Goal: Information Seeking & Learning: Learn about a topic

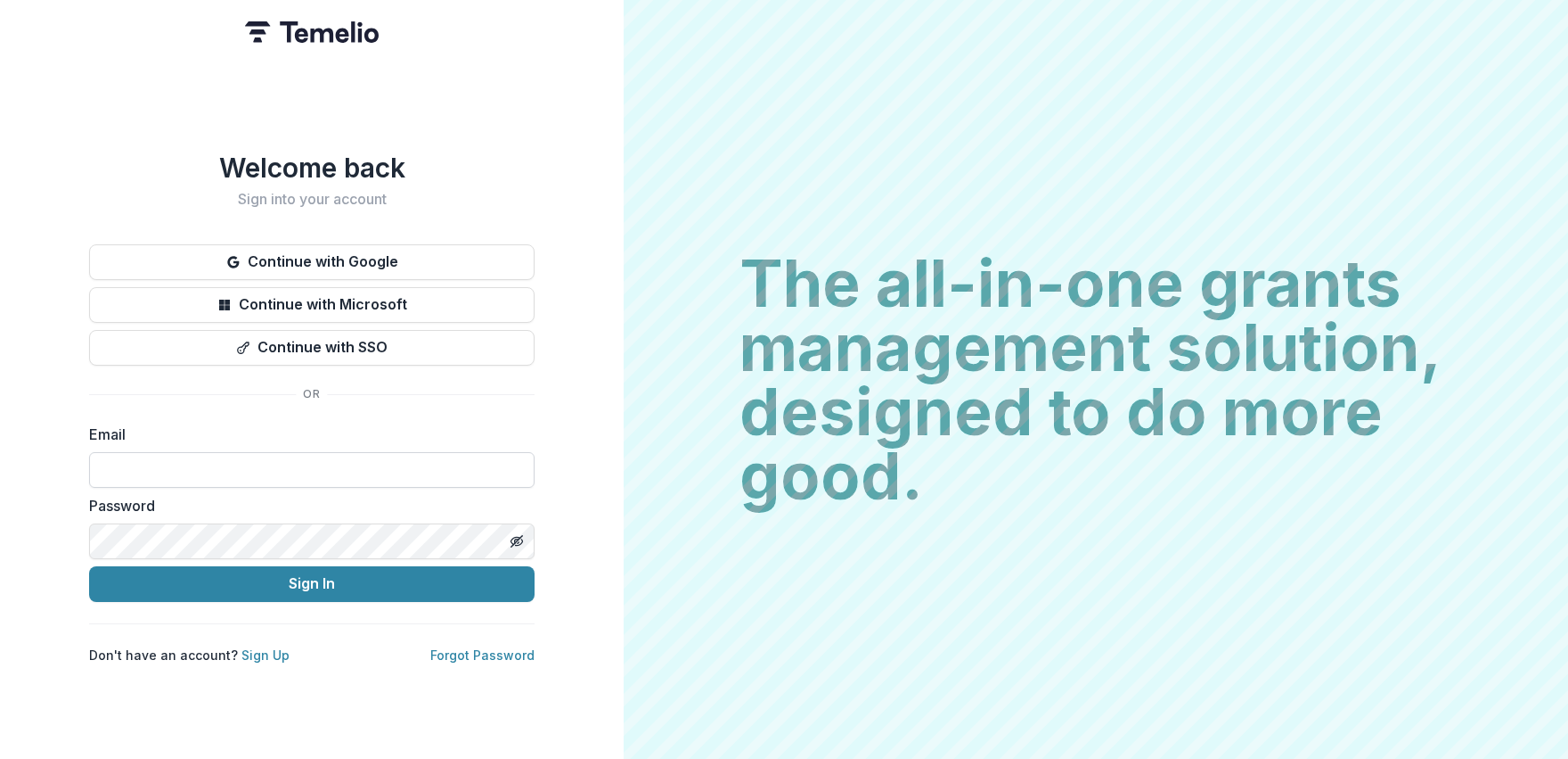
click at [189, 468] on input at bounding box center [311, 470] width 445 height 36
type input "**********"
click at [89, 566] on button "Sign In" at bounding box center [311, 584] width 445 height 36
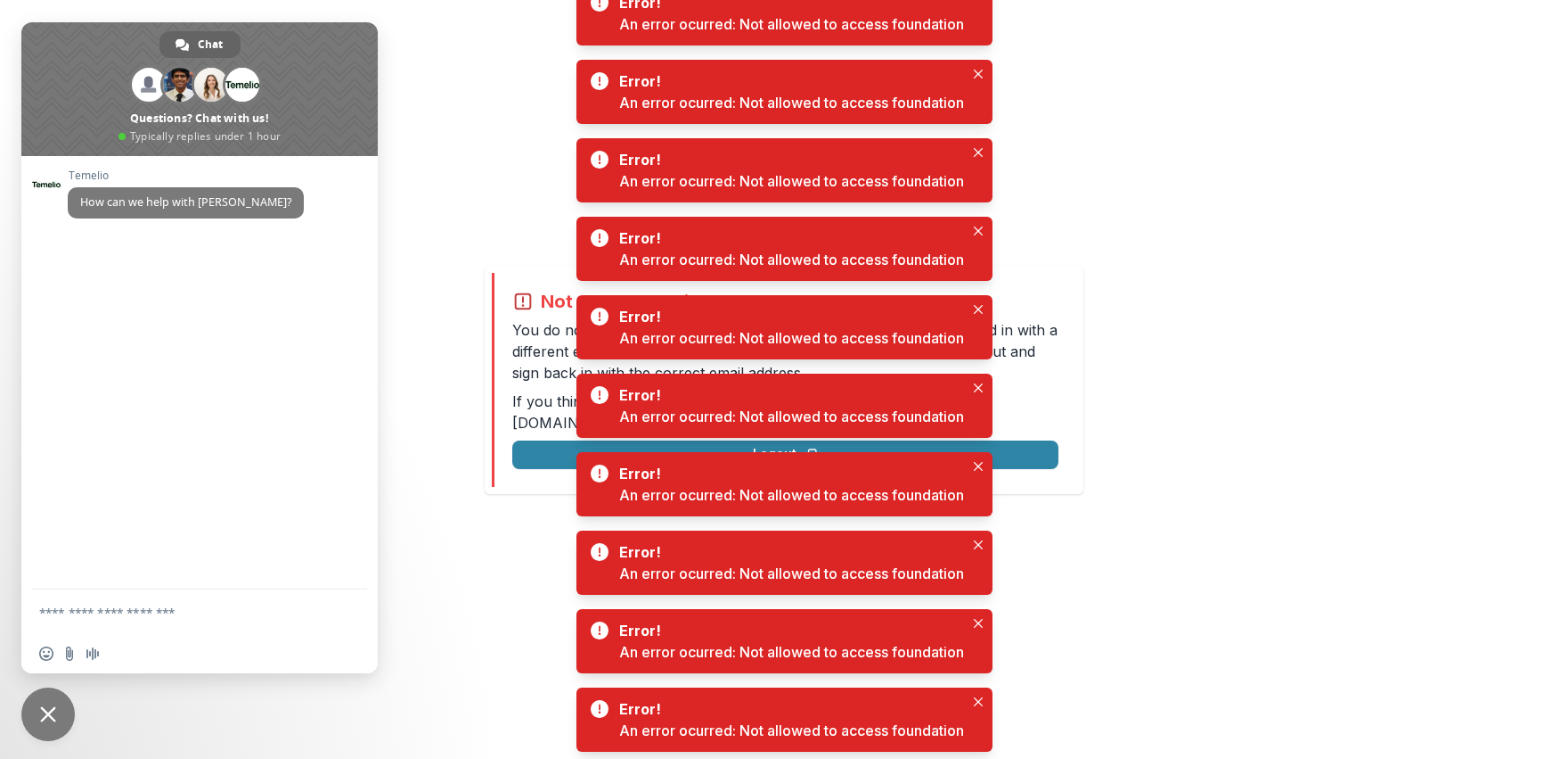
click at [467, 438] on div "Not allowed to view page You do not have permission to view the page. It is lik…" at bounding box center [784, 379] width 1568 height 759
click at [40, 710] on span "Close chat" at bounding box center [48, 714] width 16 height 16
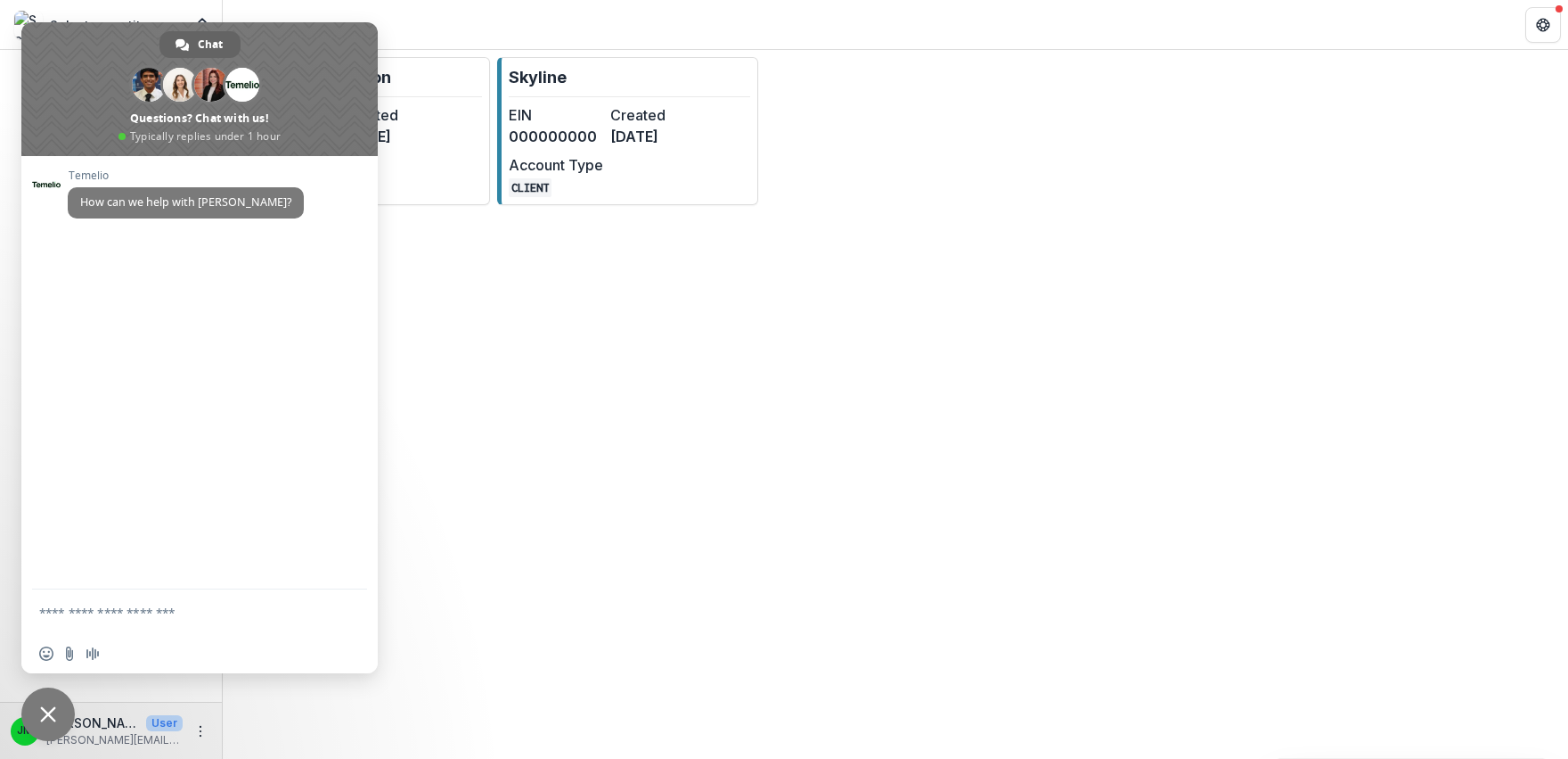
click at [37, 709] on span "Close chat" at bounding box center [48, 713] width 54 height 54
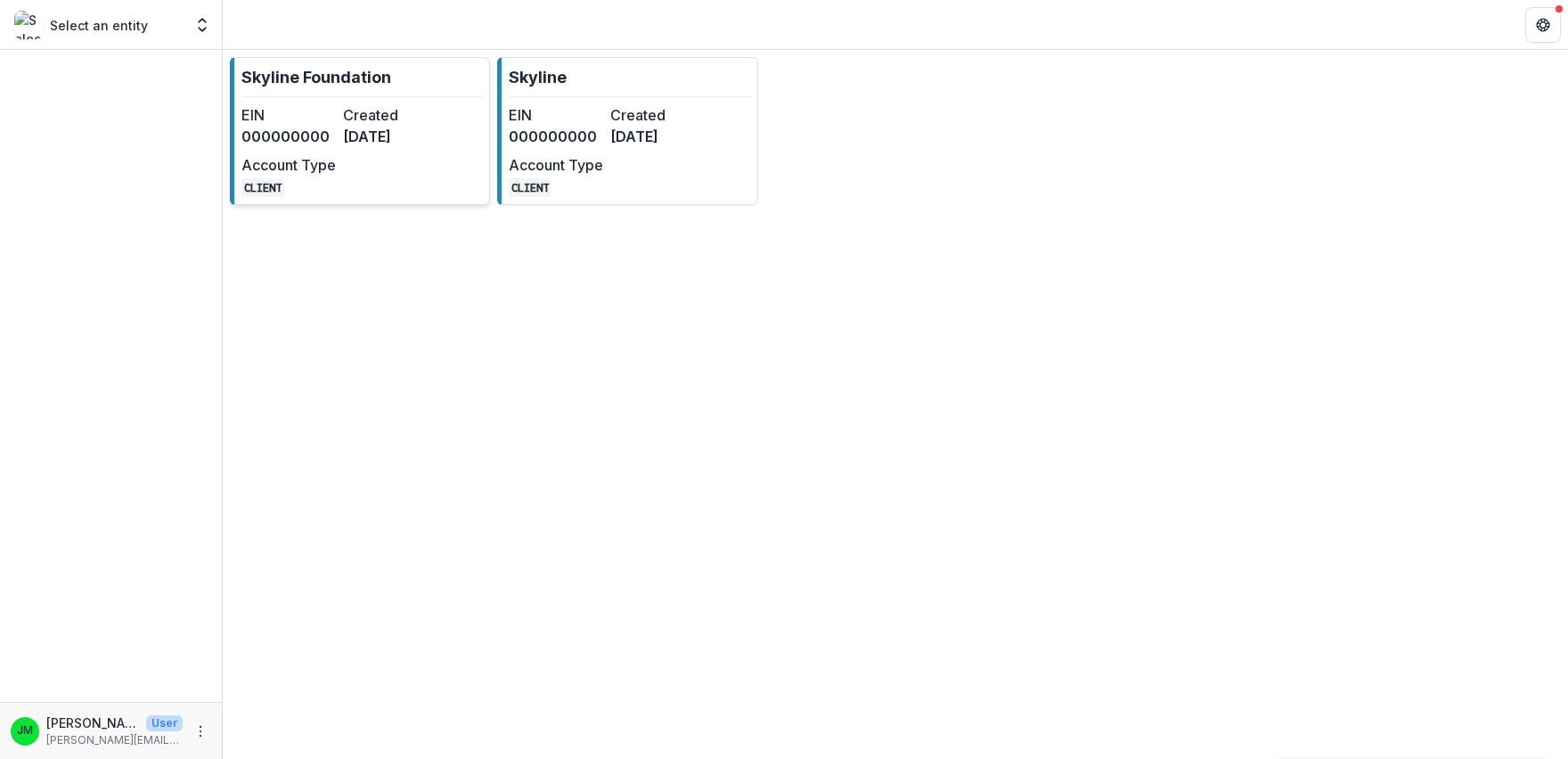
click at [314, 169] on dt "Account Type" at bounding box center [288, 165] width 94 height 21
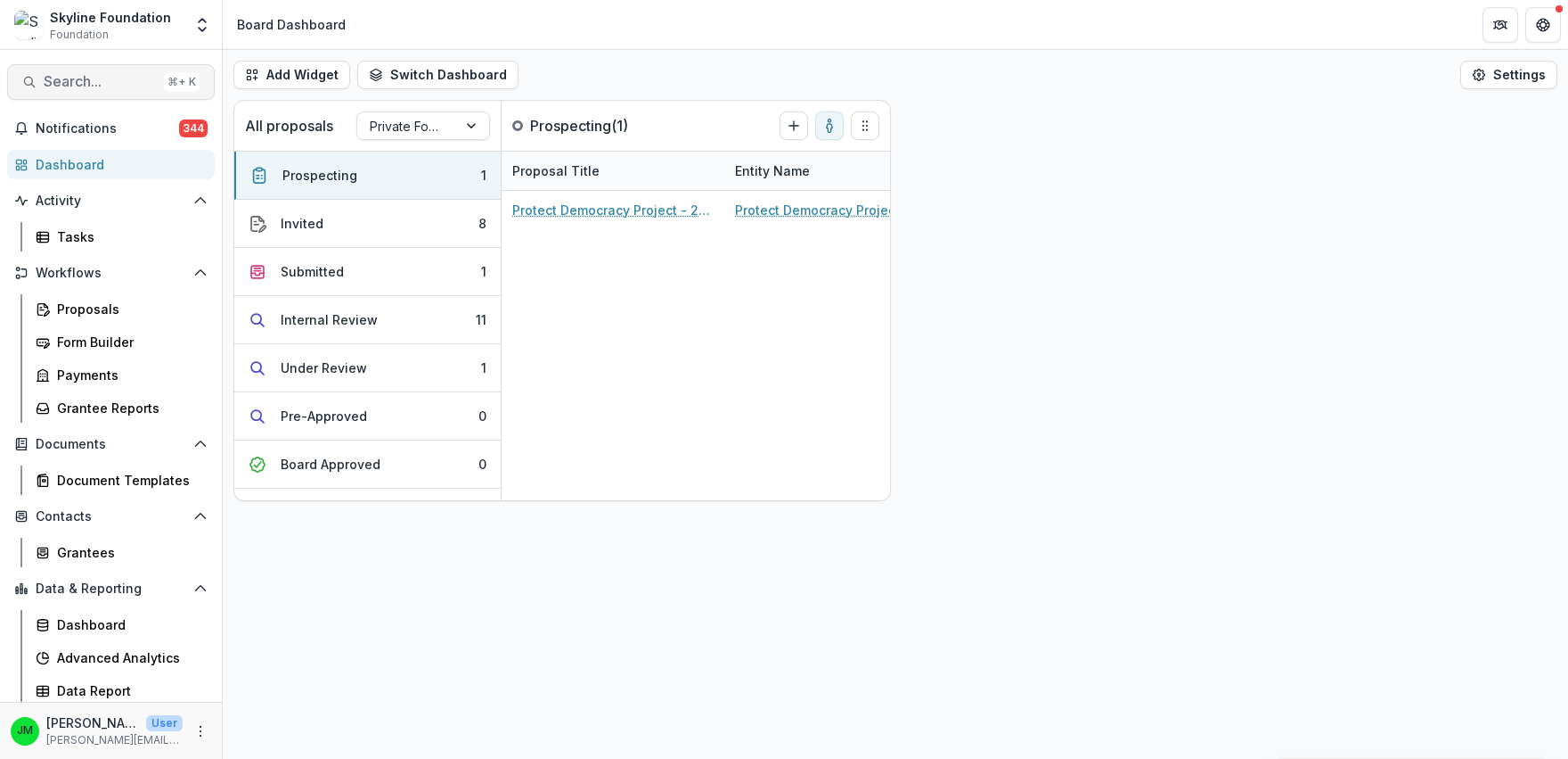
click at [68, 80] on span "Search..." at bounding box center [100, 81] width 113 height 17
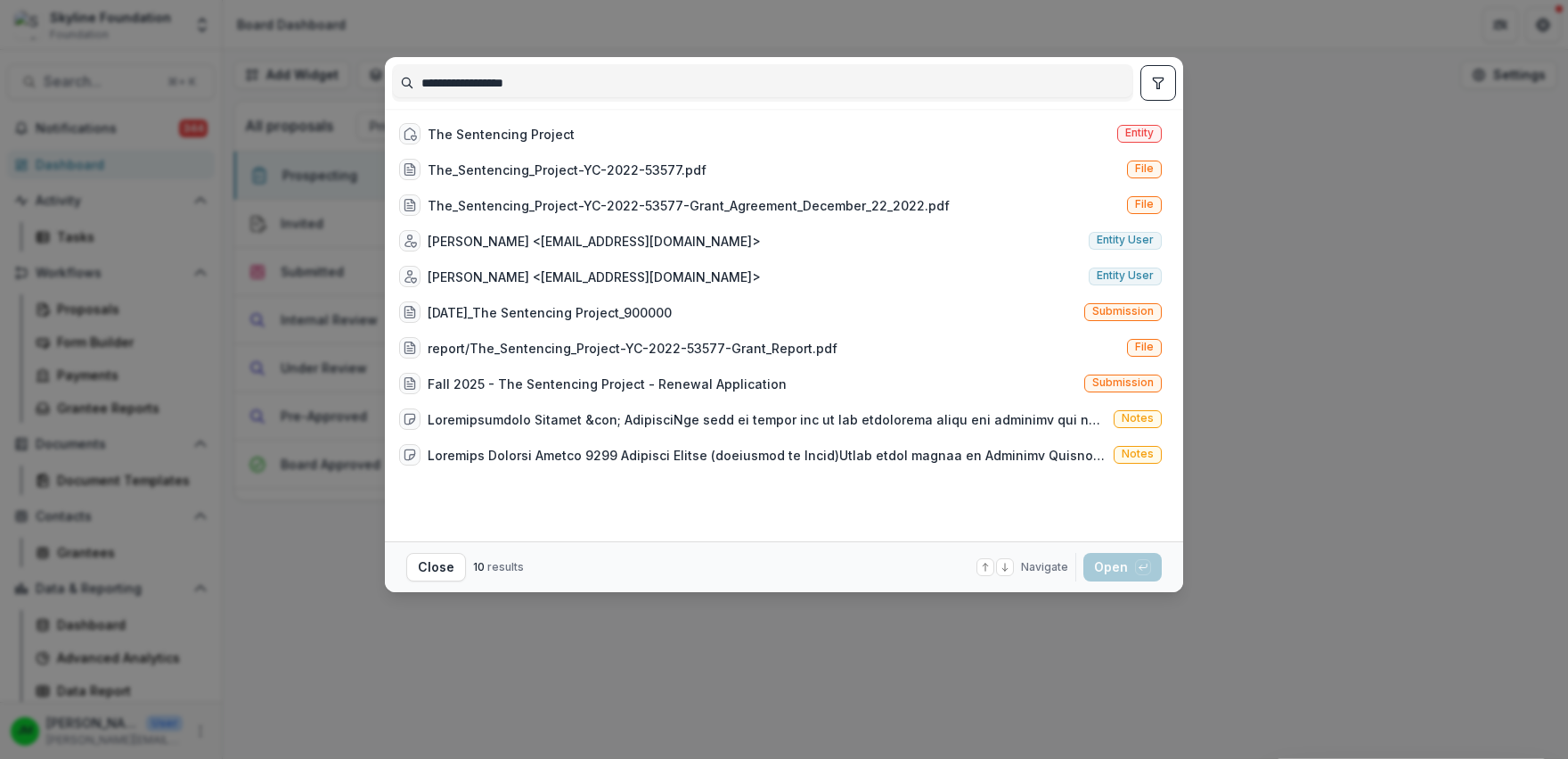
type input "**********"
click at [465, 109] on div "The Sentencing Project Entity The_Sentencing_Project-YC-2022-53577.pdf File The…" at bounding box center [784, 325] width 784 height 433
click at [476, 129] on div "The Sentencing Project" at bounding box center [501, 133] width 147 height 19
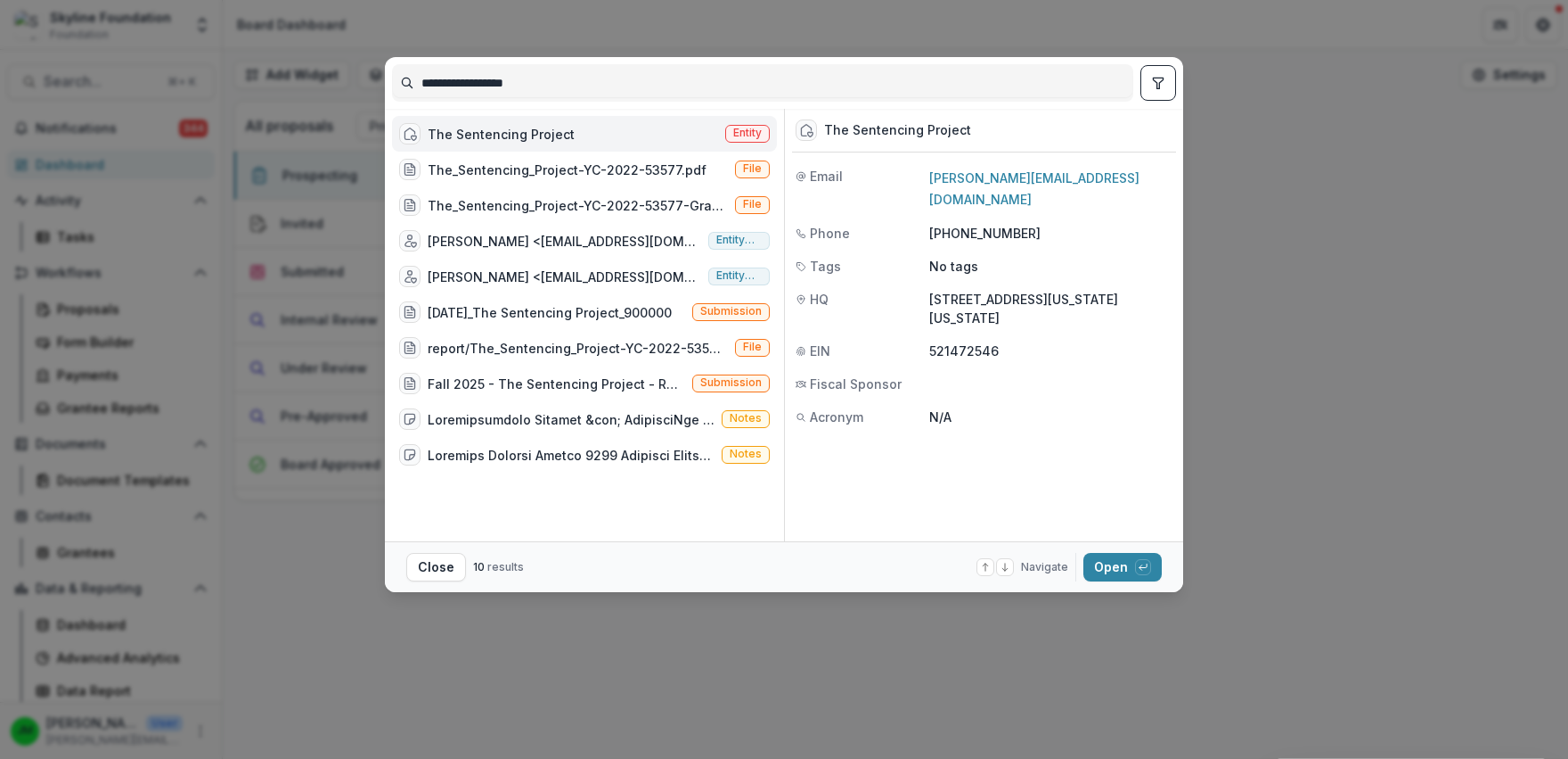
click at [476, 129] on div "The Sentencing Project" at bounding box center [501, 133] width 147 height 19
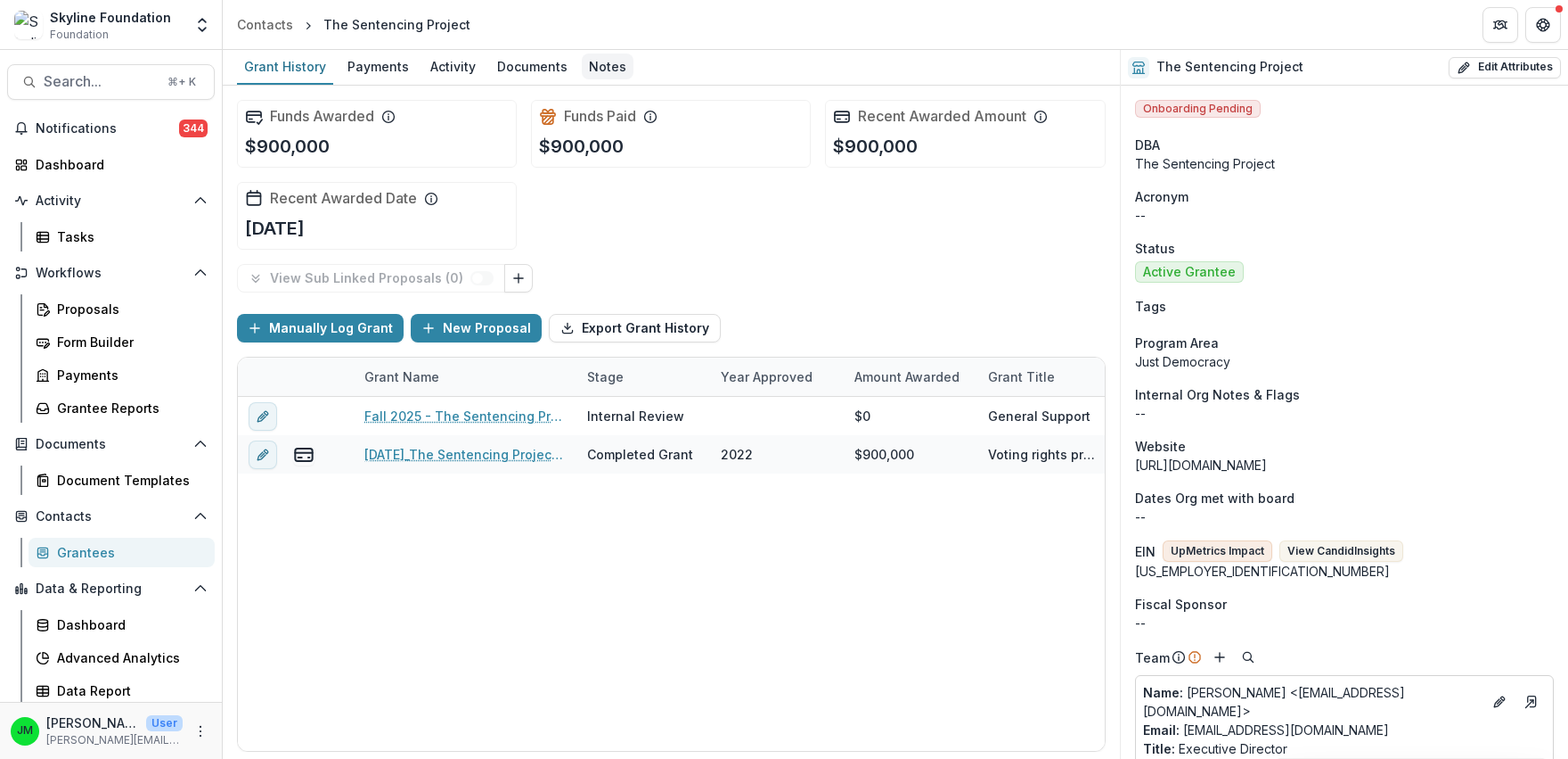
click at [609, 57] on div "Notes" at bounding box center [607, 66] width 52 height 26
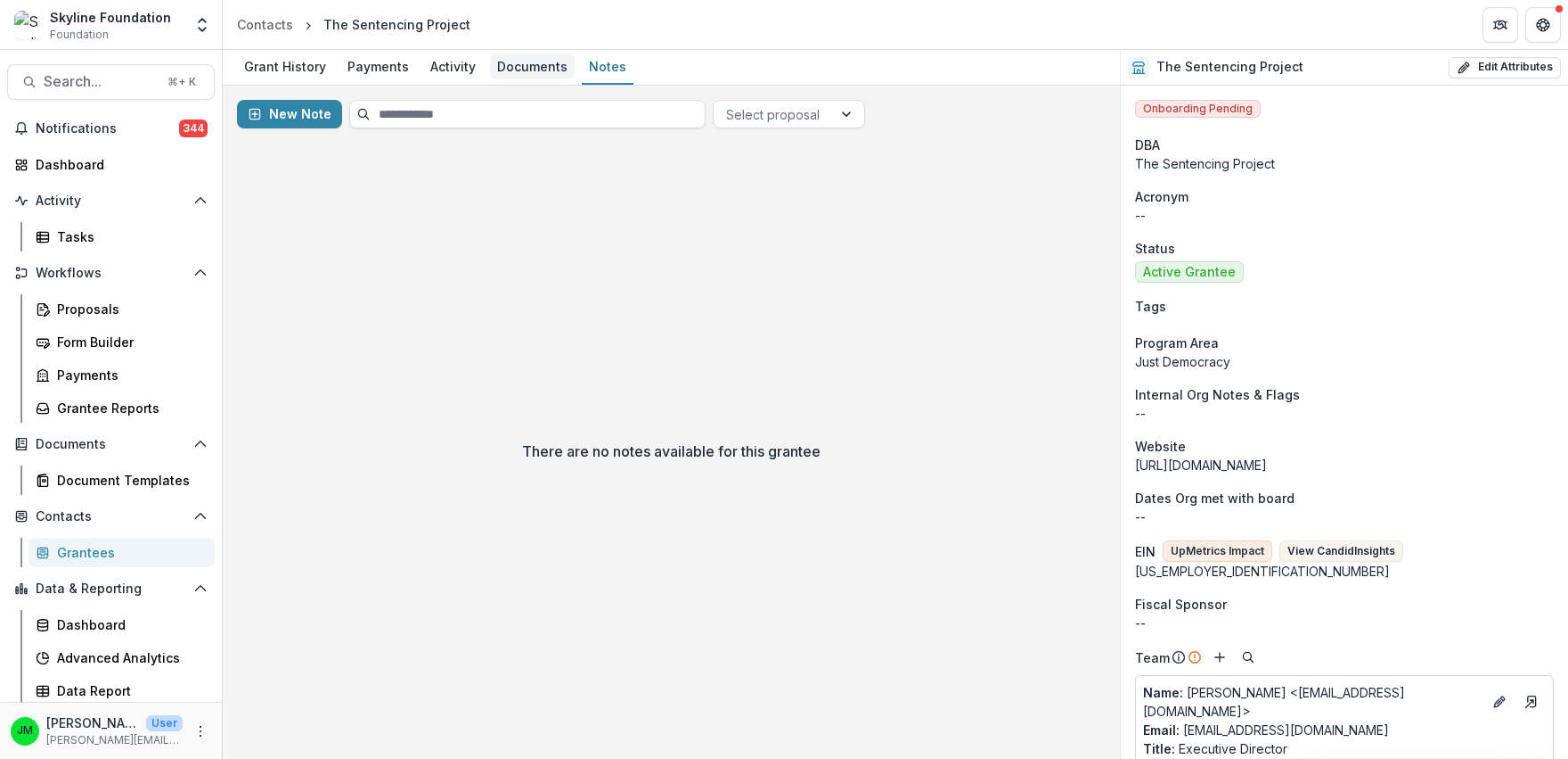
click at [512, 65] on div "Documents" at bounding box center [532, 66] width 85 height 26
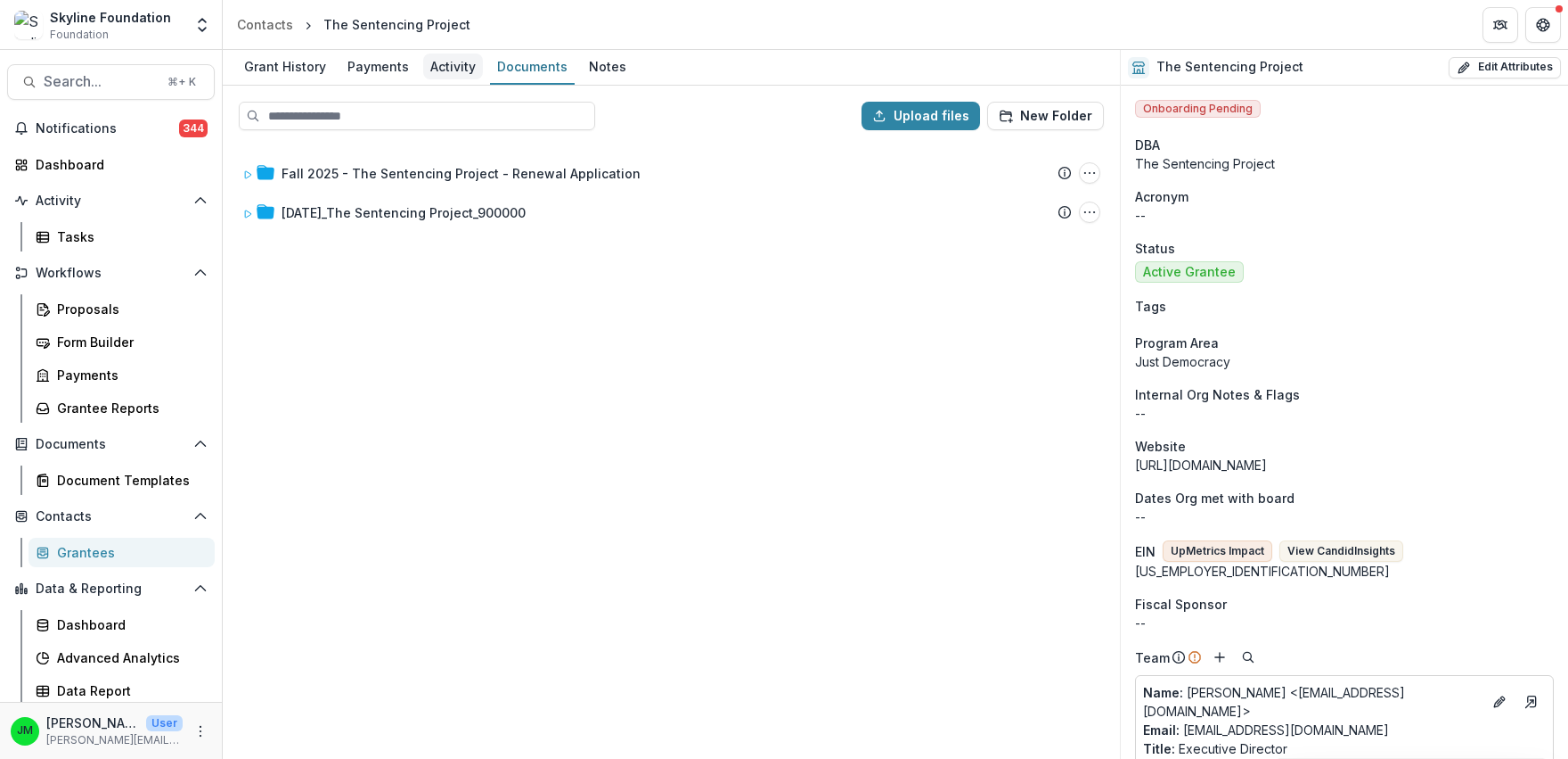
click at [448, 60] on div "Activity" at bounding box center [453, 66] width 59 height 26
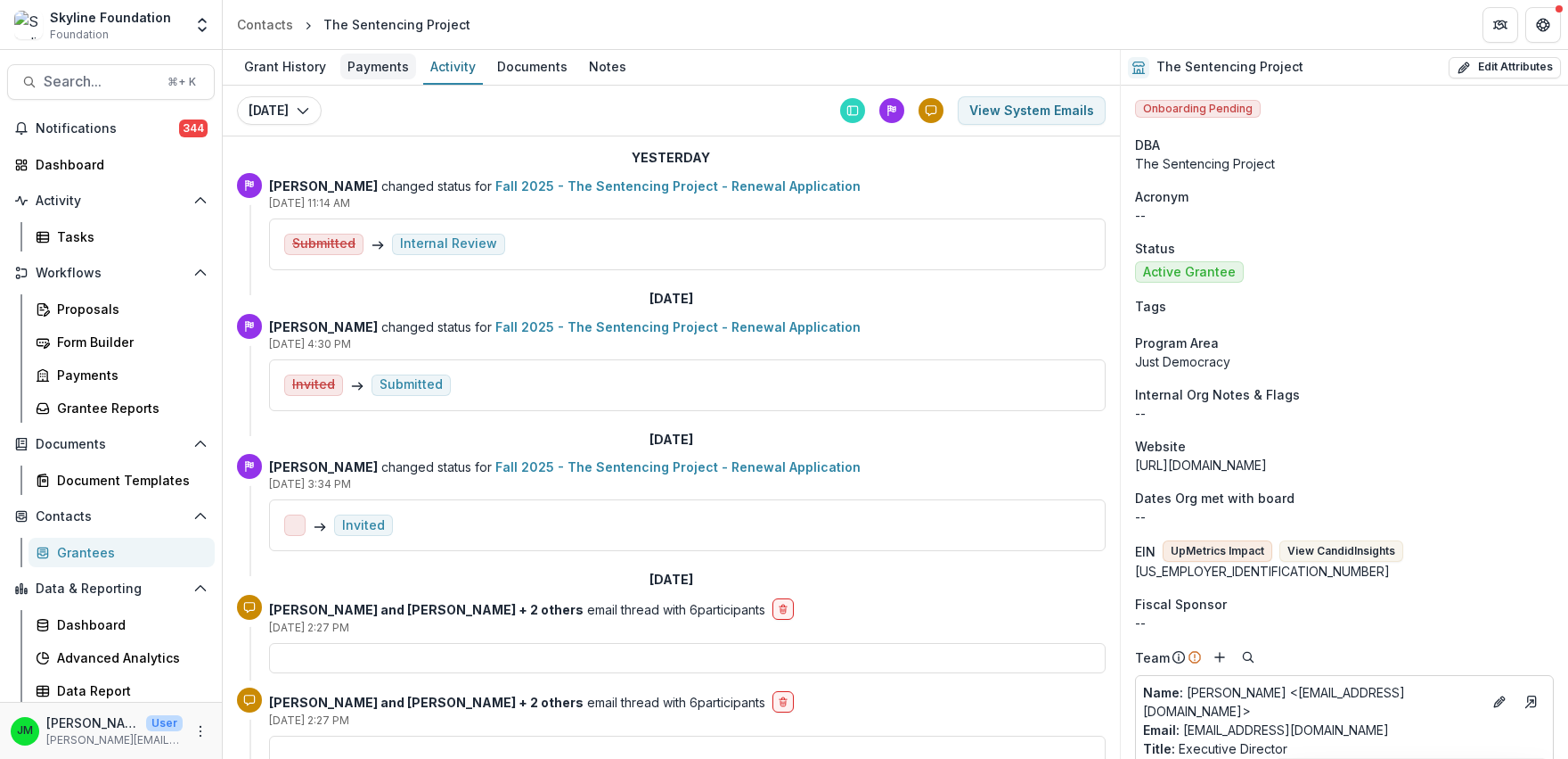
click at [371, 72] on div "Payments" at bounding box center [379, 66] width 76 height 26
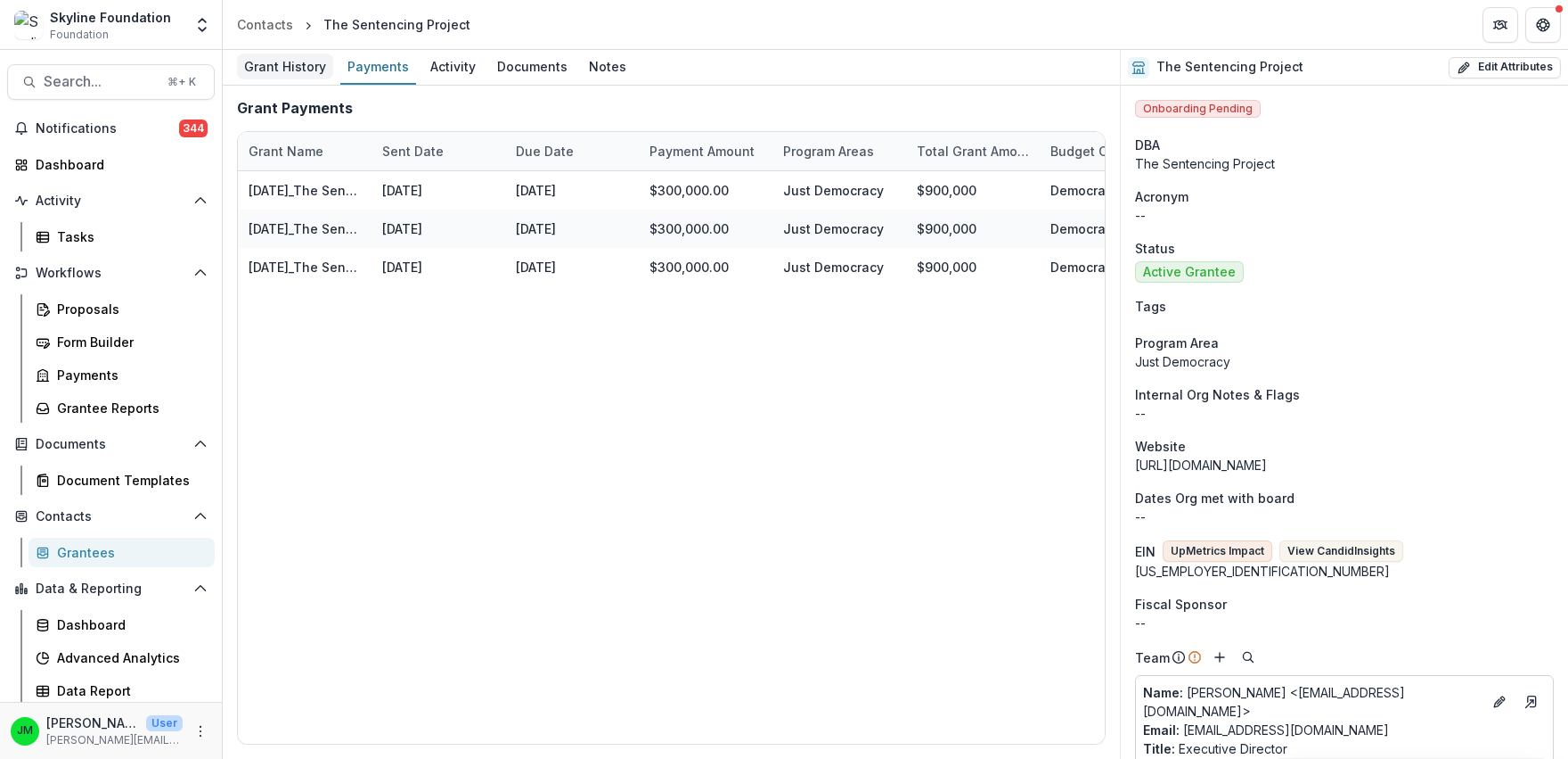
click at [296, 68] on div "Grant History" at bounding box center [284, 66] width 96 height 26
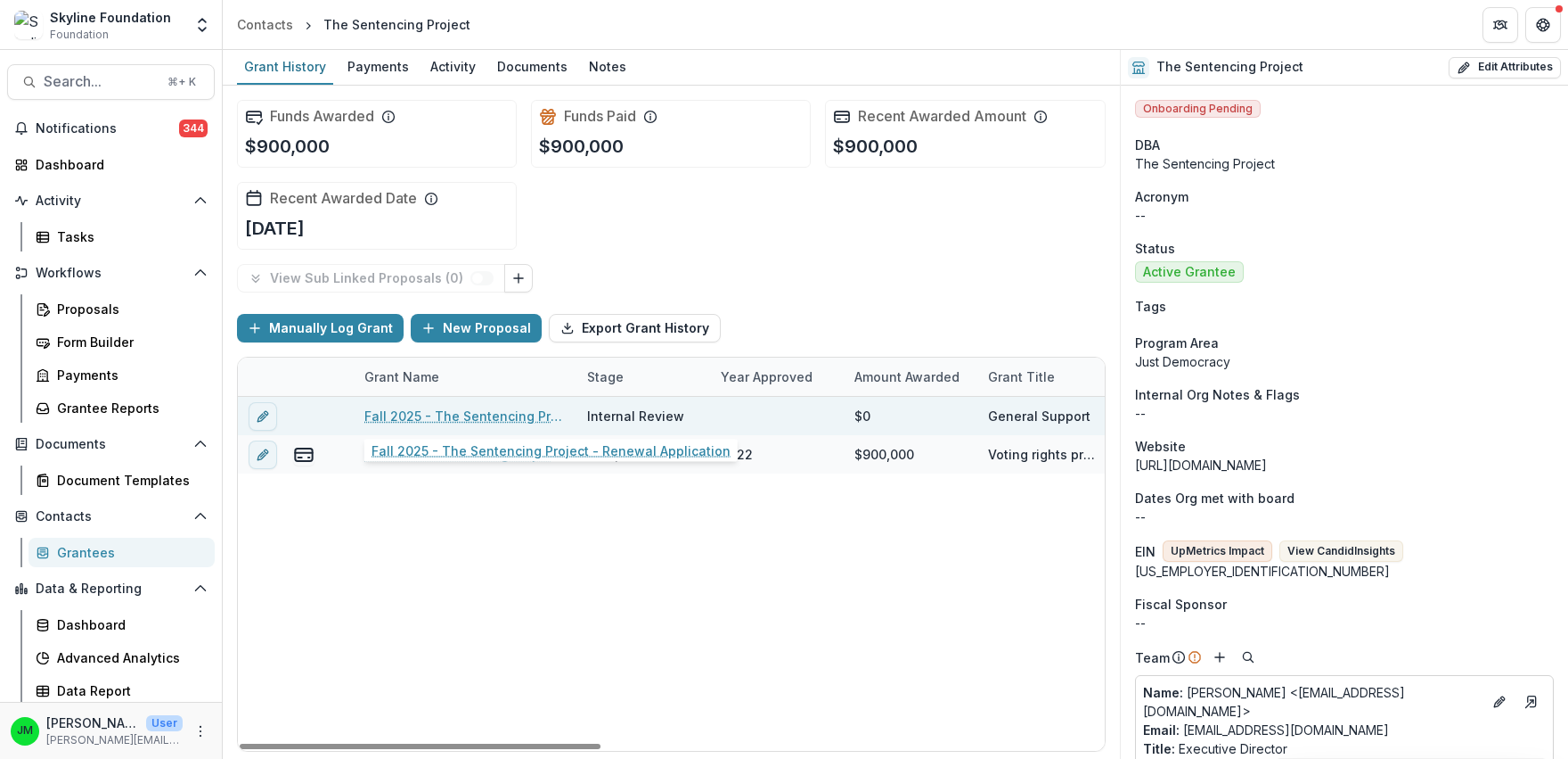
click at [402, 408] on link "Fall 2025 - The Sentencing Project - Renewal Application" at bounding box center [465, 415] width 202 height 19
